Goal: Check status: Check status

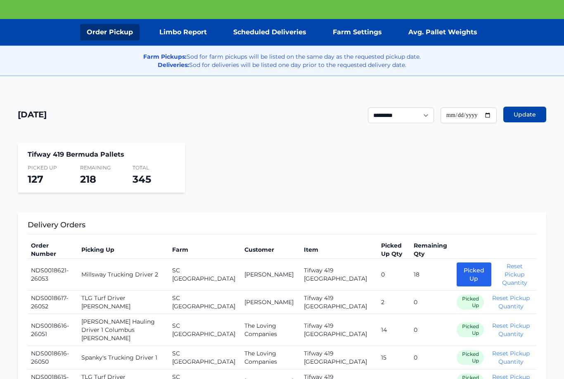
scroll to position [114, 0]
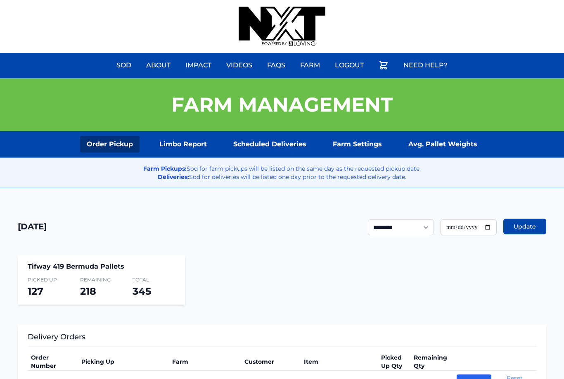
click at [279, 148] on link "Scheduled Deliveries" at bounding box center [270, 144] width 86 height 17
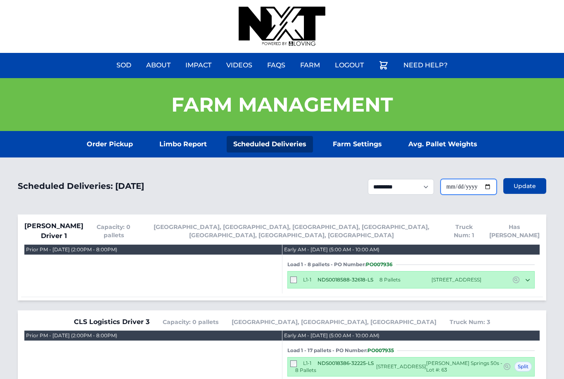
click at [482, 186] on input "**********" at bounding box center [469, 187] width 56 height 16
type input "**********"
click at [512, 193] on button "Update" at bounding box center [525, 186] width 43 height 16
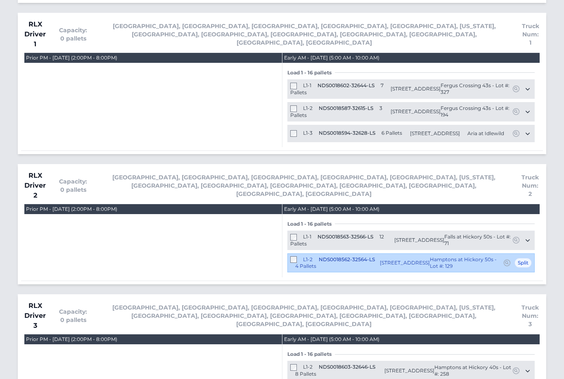
scroll to position [1199, 0]
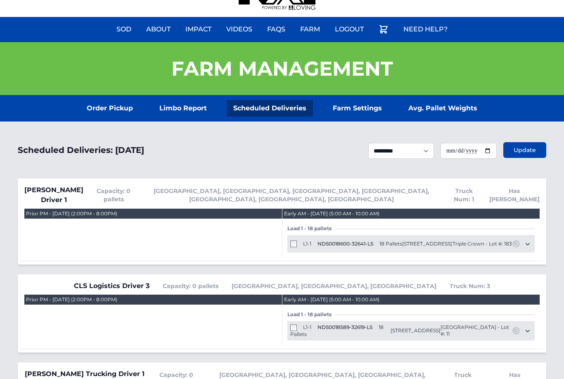
scroll to position [0, 0]
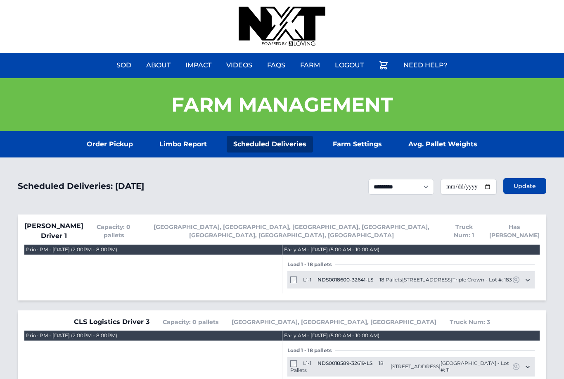
click at [111, 148] on link "Order Pickup" at bounding box center [110, 144] width 60 height 17
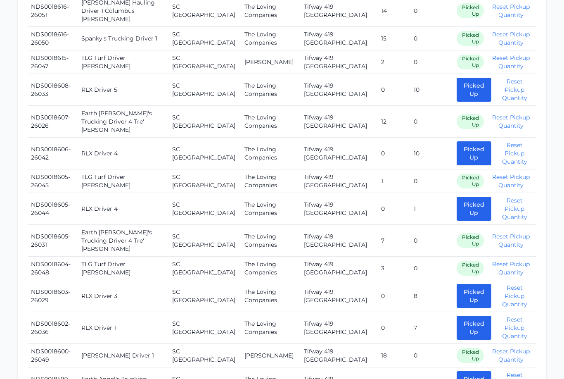
scroll to position [432, 0]
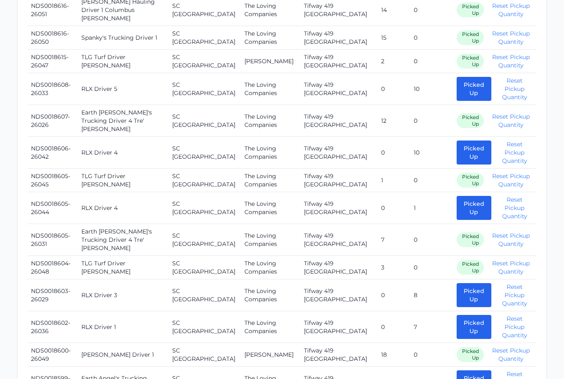
click at [464, 283] on button "Picked Up" at bounding box center [474, 295] width 35 height 24
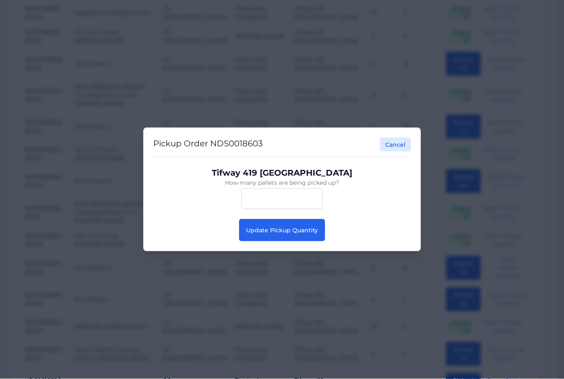
scroll to position [456, 7]
click at [309, 234] on span "Update Pickup Quantity" at bounding box center [282, 229] width 72 height 7
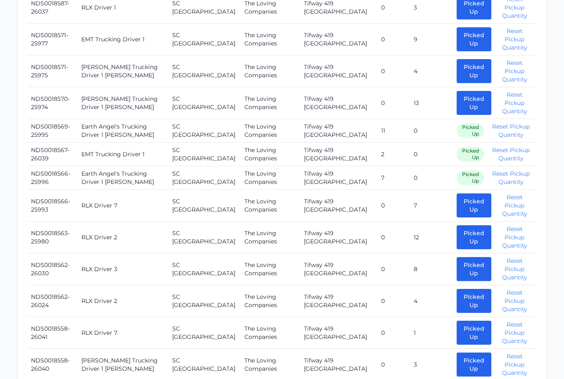
scroll to position [1056, 0]
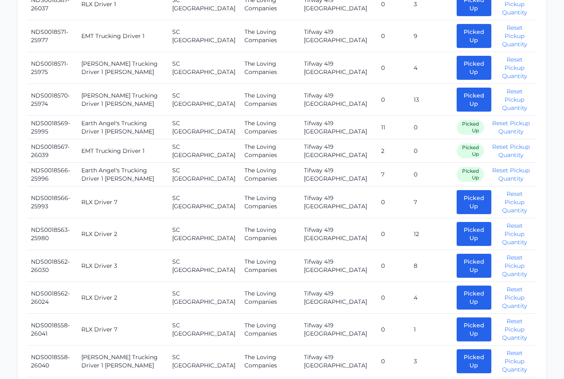
click at [459, 254] on button "Picked Up" at bounding box center [474, 266] width 35 height 24
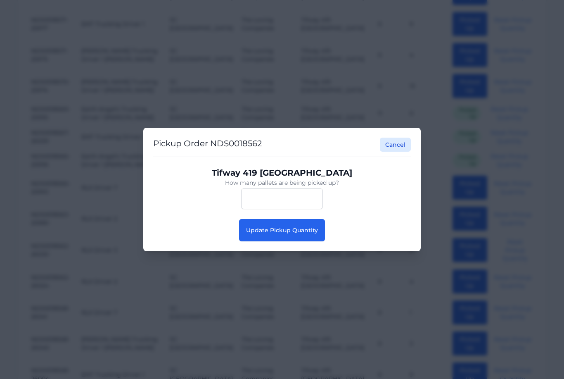
click at [304, 234] on span "Update Pickup Quantity" at bounding box center [282, 229] width 72 height 7
